Goal: Navigation & Orientation: Find specific page/section

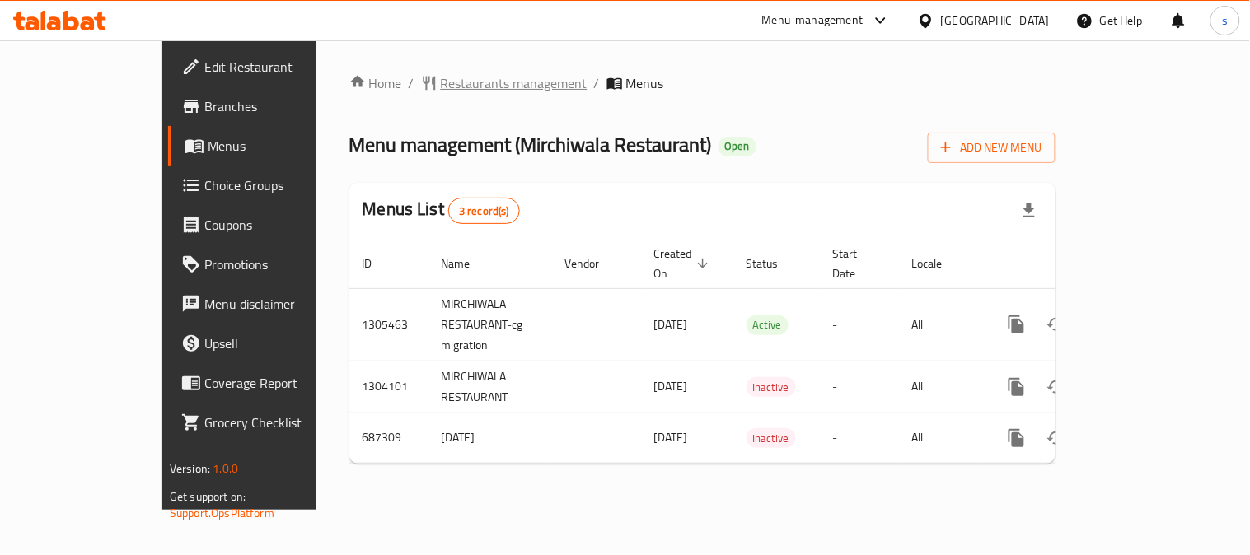
click at [441, 93] on span "Restaurants management" at bounding box center [514, 83] width 147 height 20
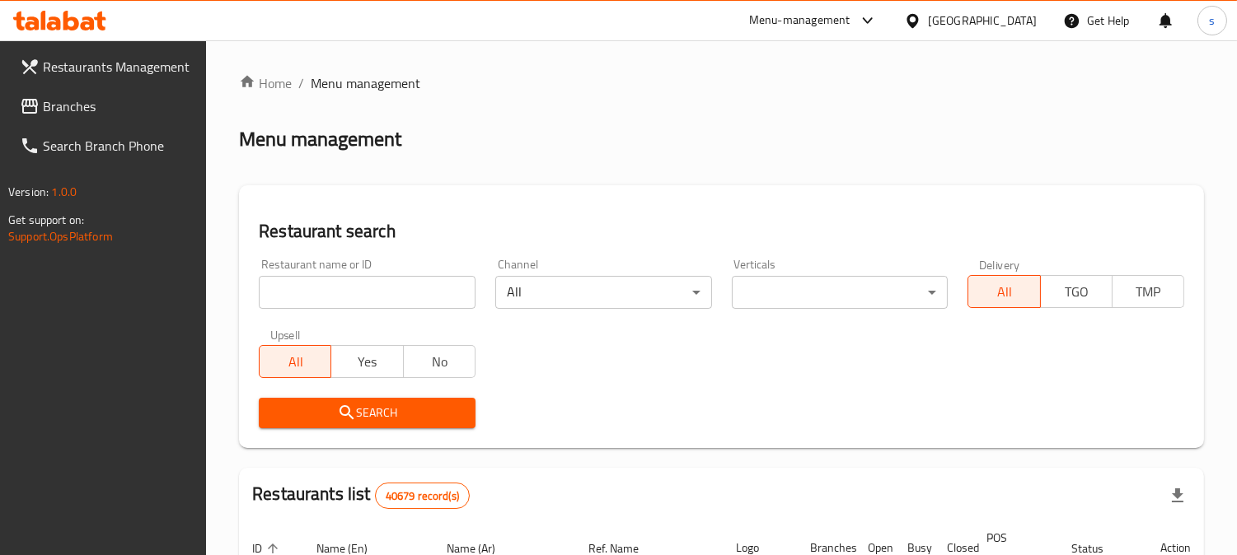
click at [56, 105] on span "Branches" at bounding box center [118, 106] width 151 height 20
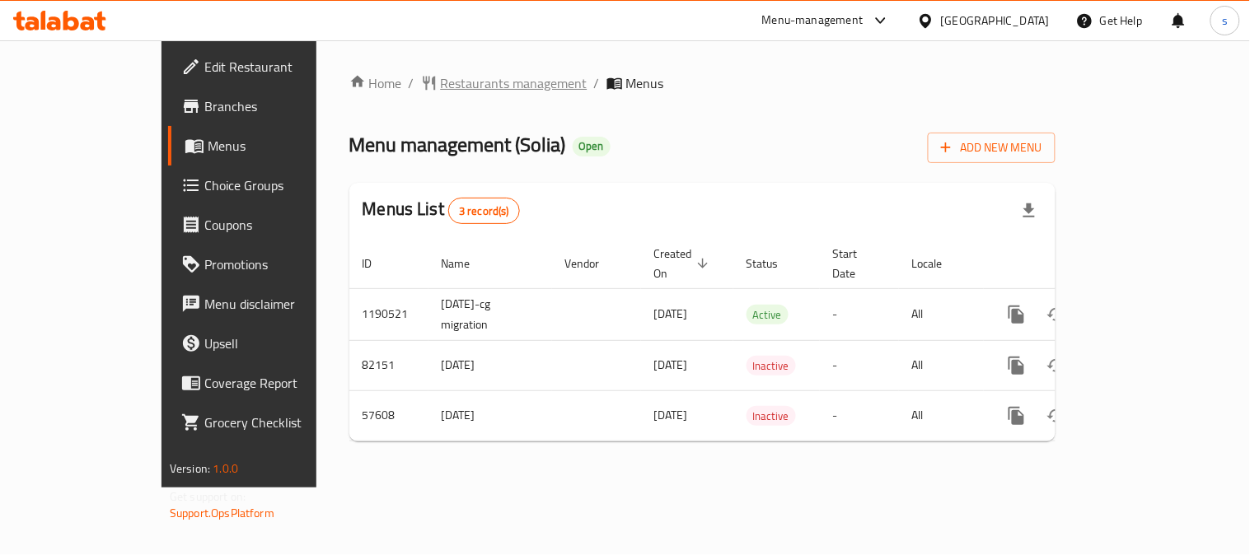
click at [441, 77] on span "Restaurants management" at bounding box center [514, 83] width 147 height 20
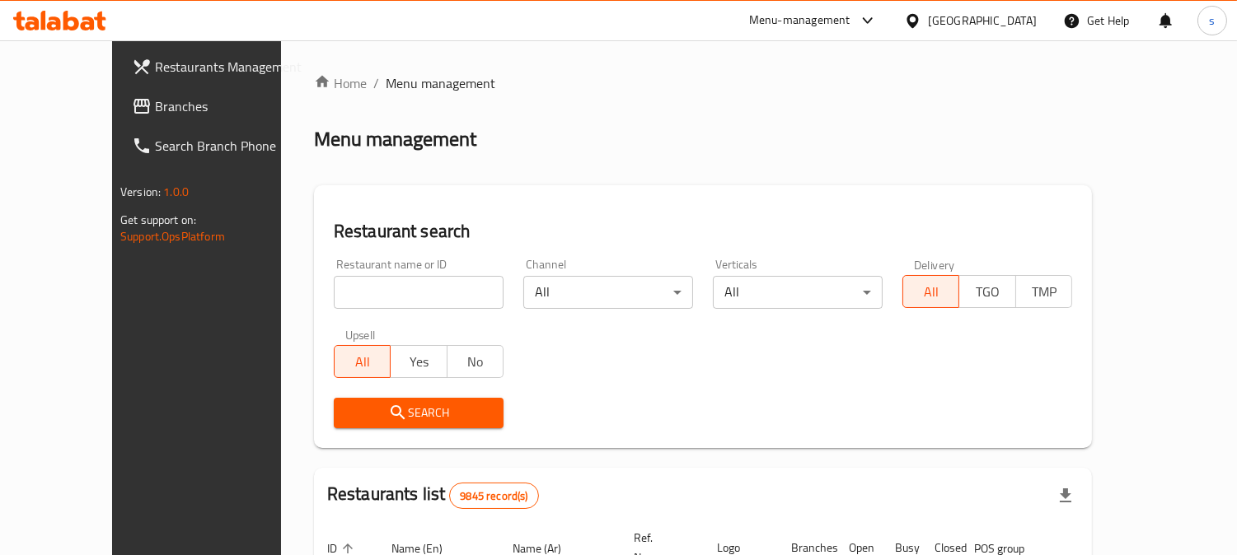
click at [155, 103] on span "Branches" at bounding box center [230, 106] width 151 height 20
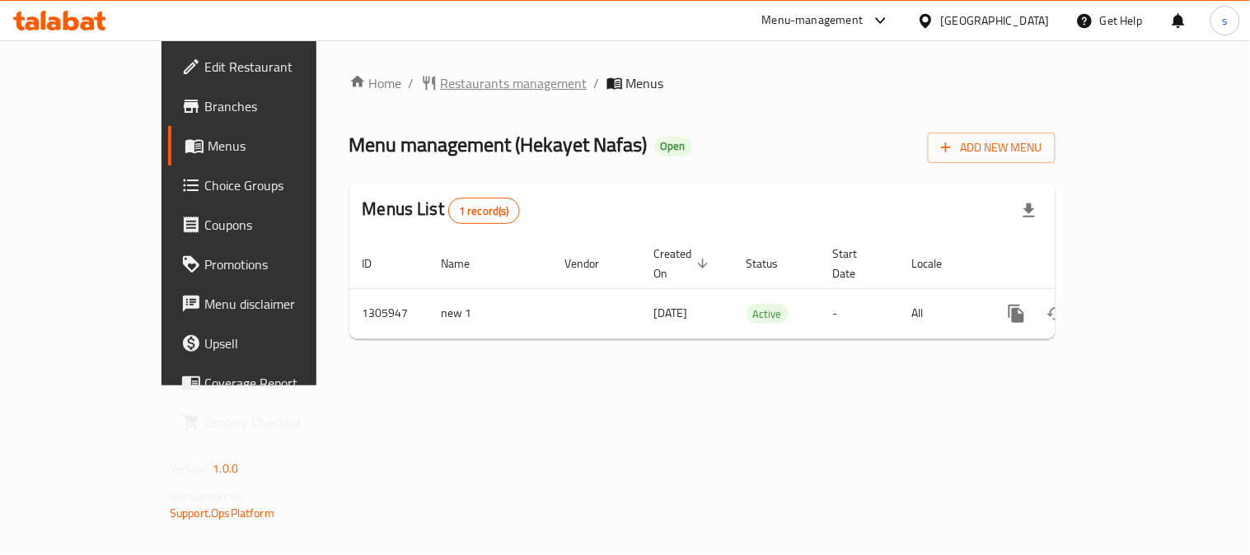
click at [441, 78] on span "Restaurants management" at bounding box center [514, 83] width 147 height 20
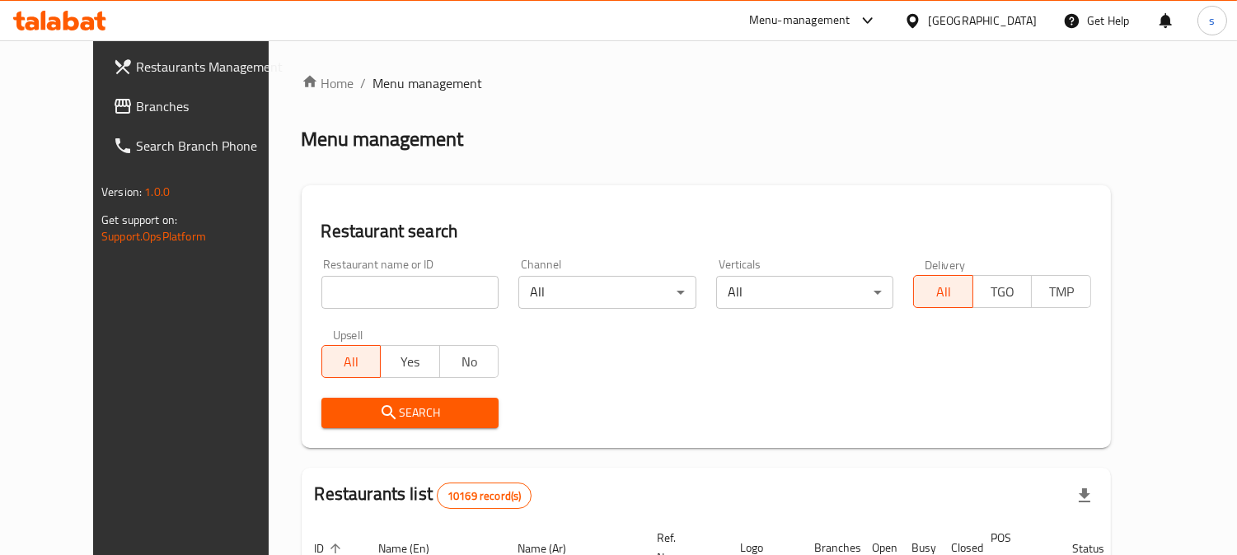
click at [136, 97] on span "Branches" at bounding box center [211, 106] width 151 height 20
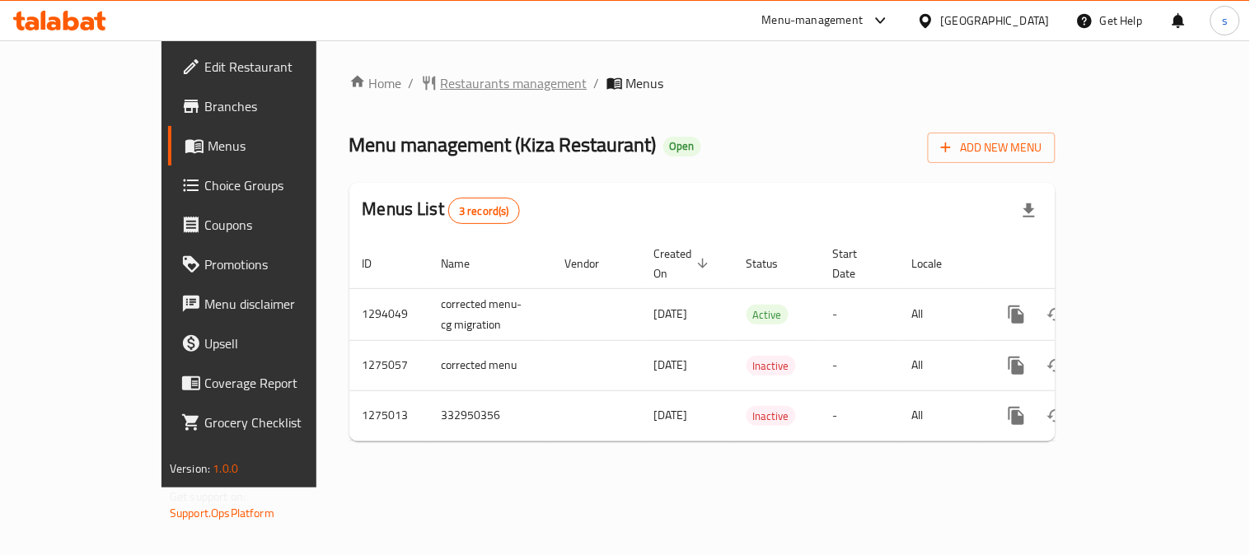
click at [441, 82] on span "Restaurants management" at bounding box center [514, 83] width 147 height 20
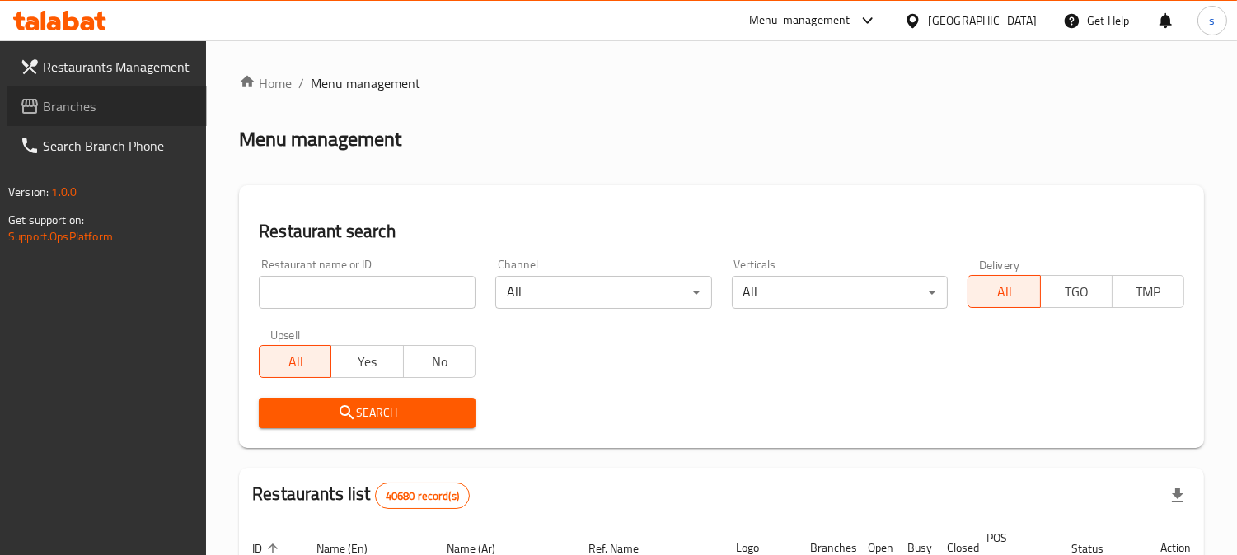
click at [83, 104] on span "Branches" at bounding box center [118, 106] width 151 height 20
